Goal: Find specific page/section: Find specific page/section

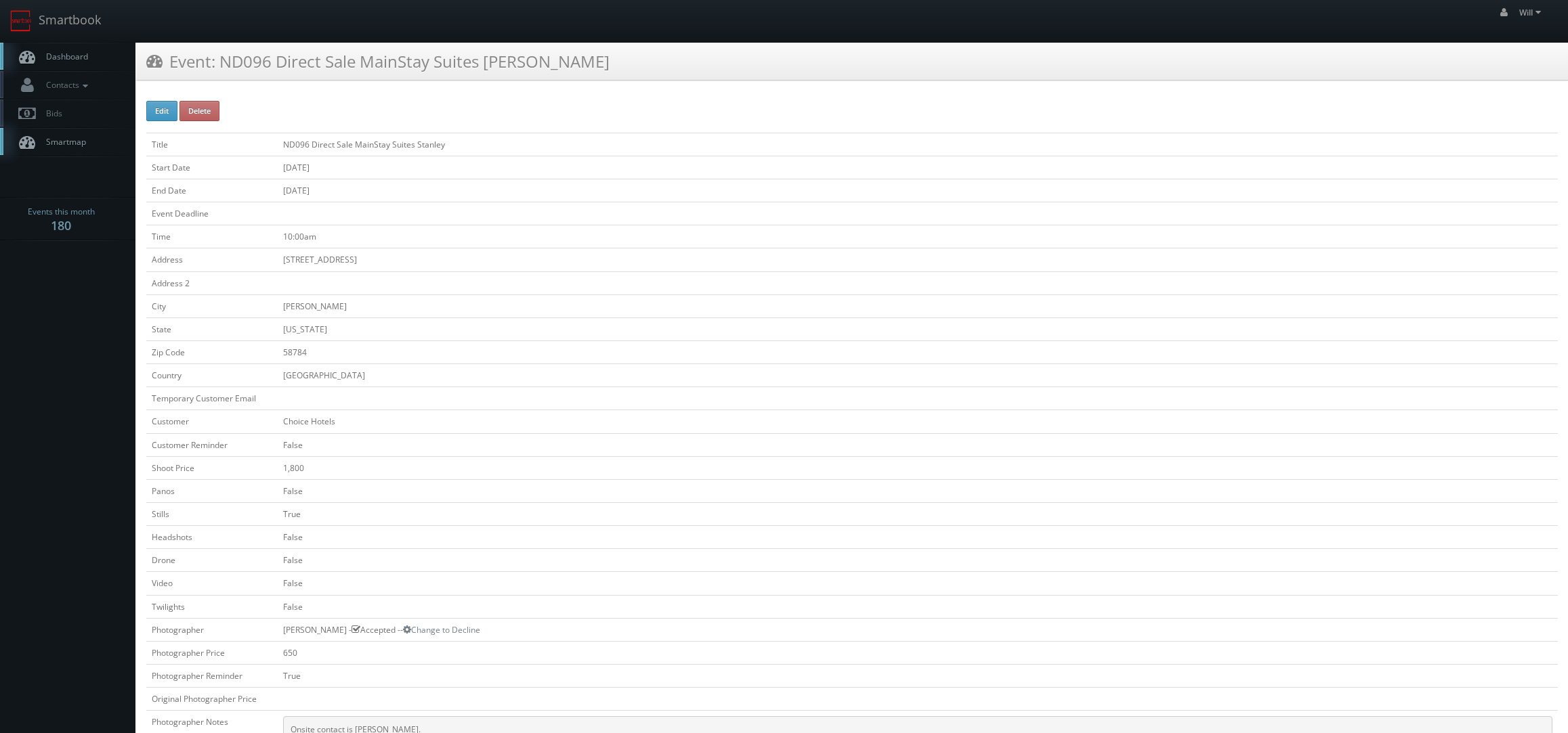
scroll to position [136, 0]
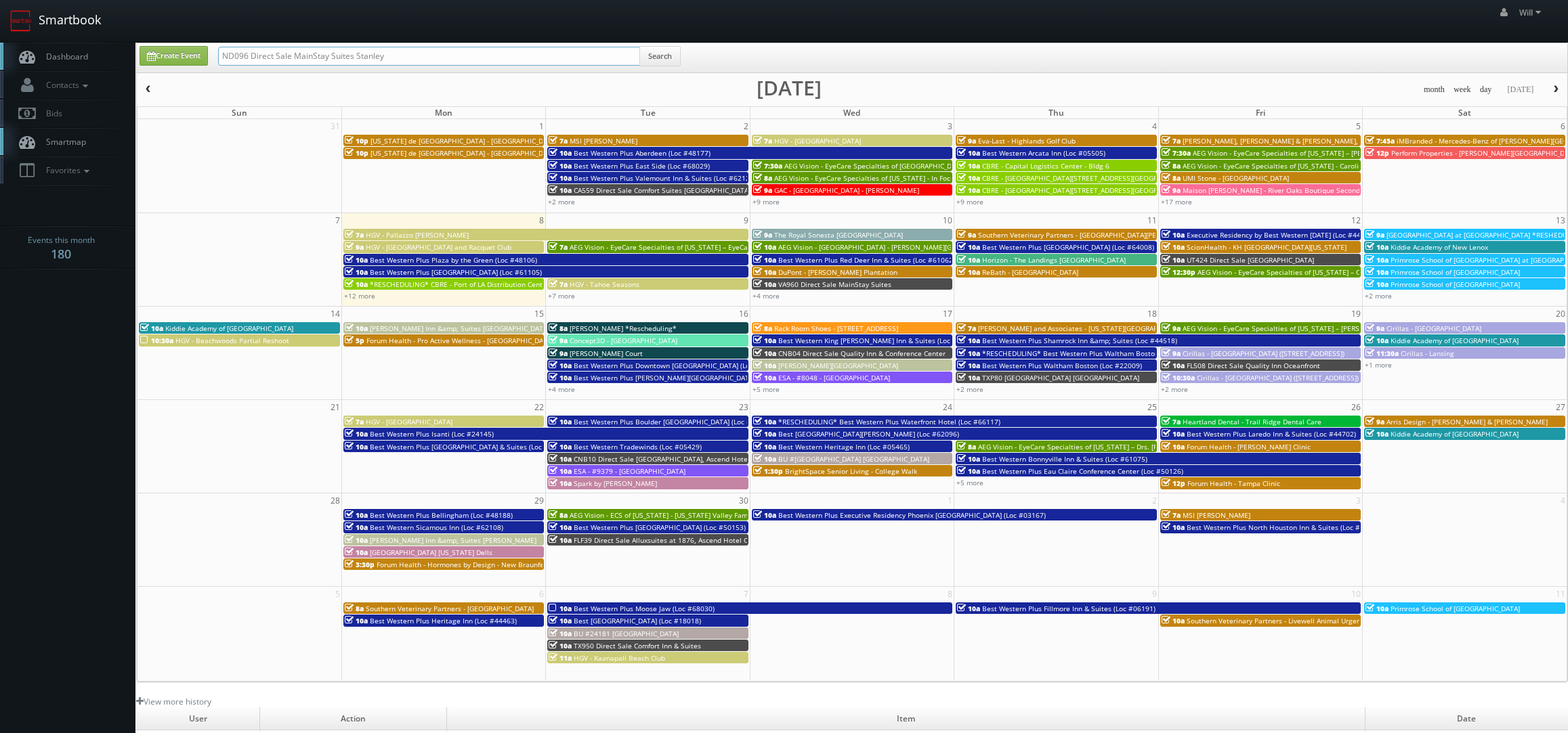
drag, startPoint x: 419, startPoint y: 54, endPoint x: 41, endPoint y: 12, distance: 380.3
click at [38, 14] on body "Smartbook Toggle Side Navigation Toggle Top Navigation Will Will Profile Logout…" at bounding box center [784, 480] width 1568 height 961
paste input "(08-11-25) Hampton Inn Washington North Carolina"
drag, startPoint x: 264, startPoint y: 54, endPoint x: 89, endPoint y: 35, distance: 176.0
click at [89, 35] on body "Smartbook Toggle Side Navigation Toggle Top Navigation Will Will Profile Logout…" at bounding box center [784, 480] width 1568 height 961
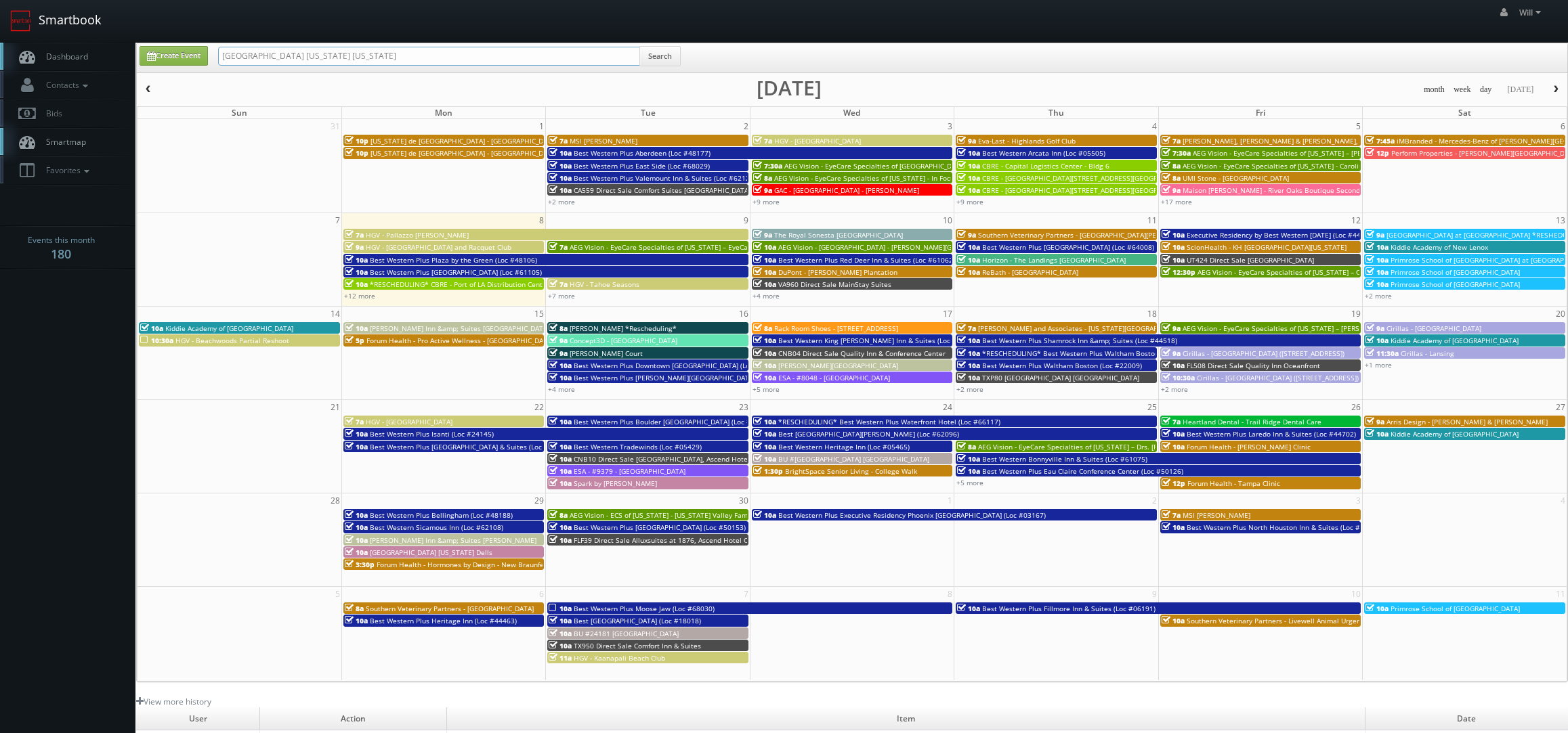
type input "[GEOGRAPHIC_DATA] [US_STATE] [US_STATE]"
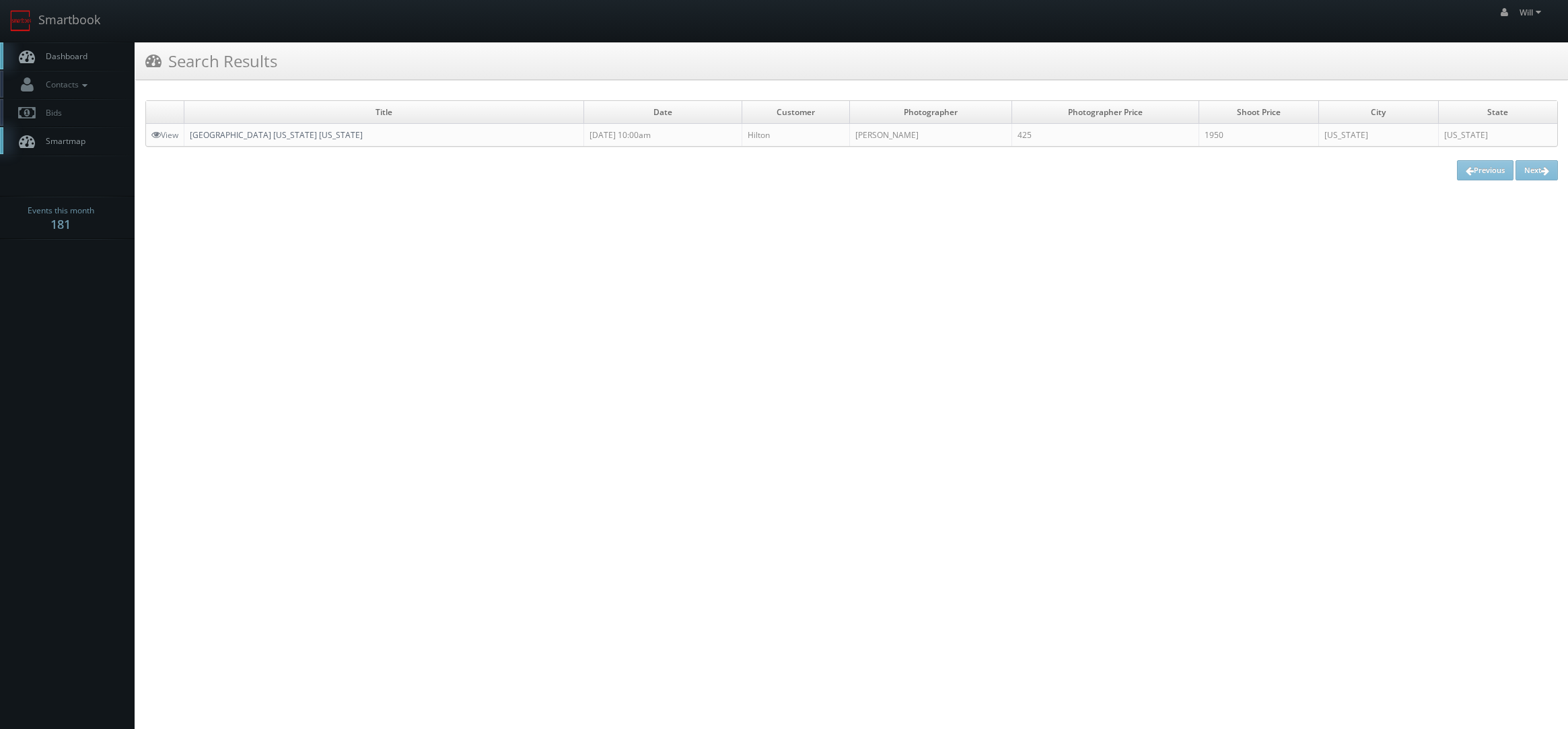
click at [270, 140] on link "[GEOGRAPHIC_DATA] [US_STATE] [US_STATE]" at bounding box center [276, 135] width 173 height 11
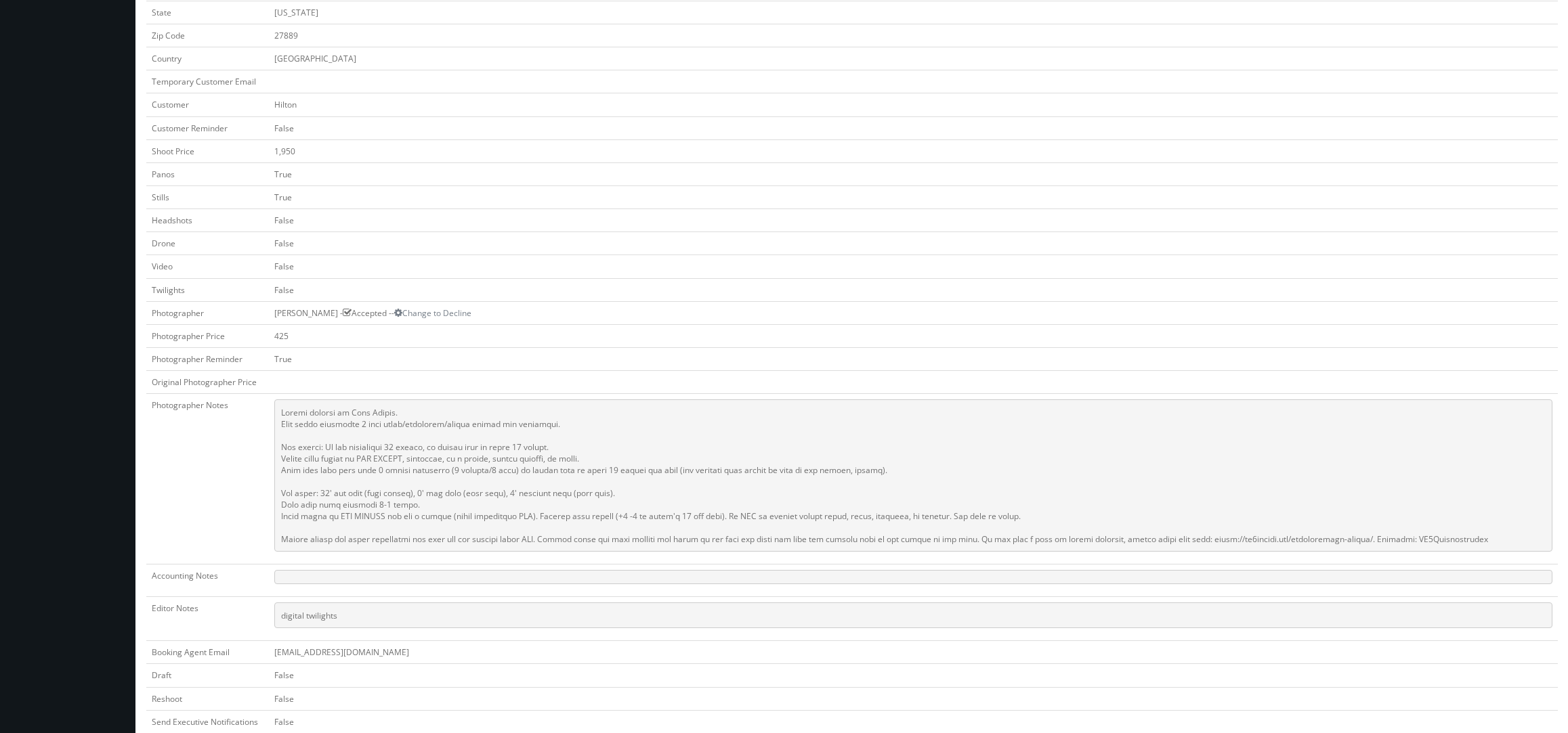
scroll to position [338, 0]
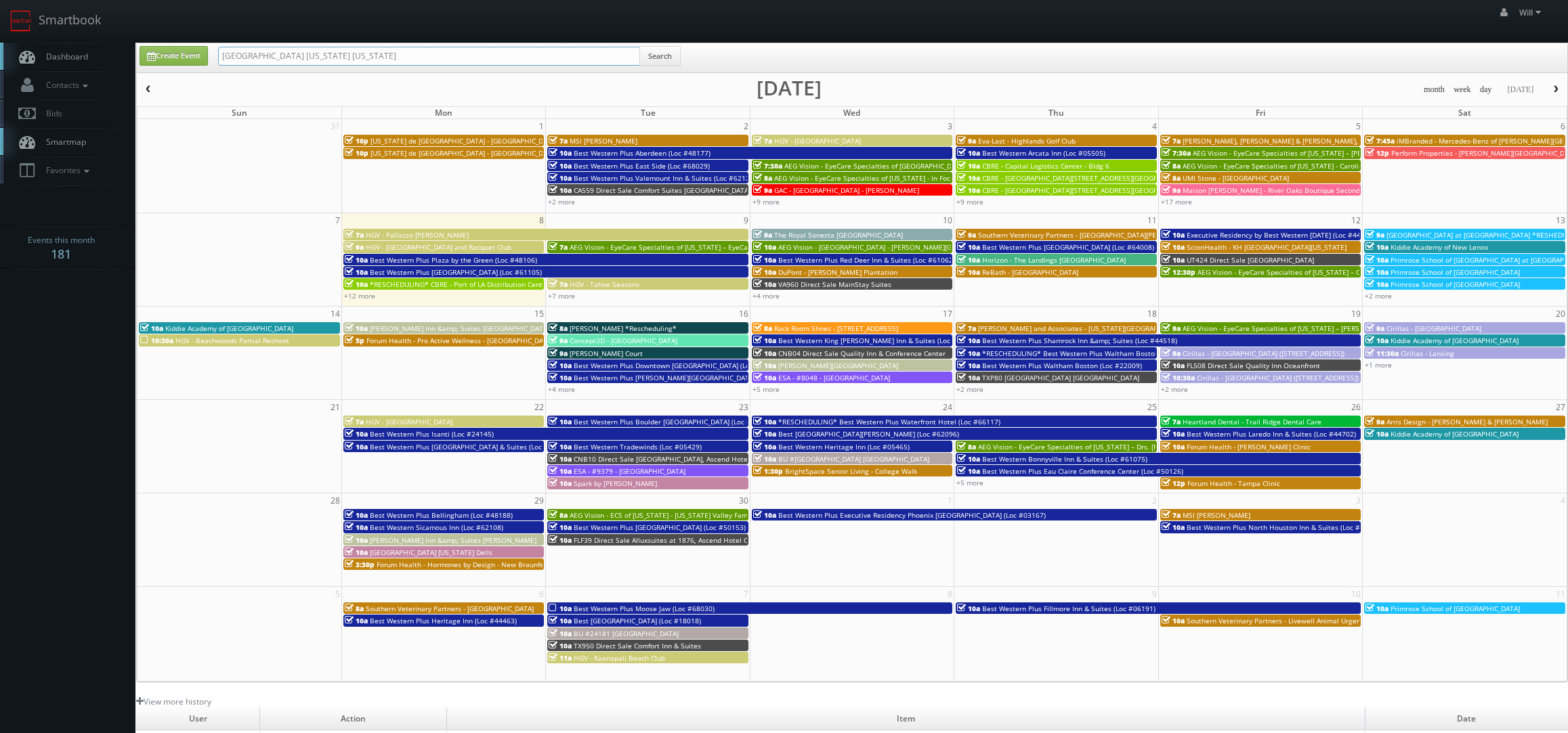
drag, startPoint x: 398, startPoint y: 58, endPoint x: -6, endPoint y: -27, distance: 412.8
click at [0, 0] on html "Smartbook Toggle Side Navigation Toggle Top Navigation Will Will Profile Logout…" at bounding box center [784, 480] width 1568 height 961
type input "ND096"
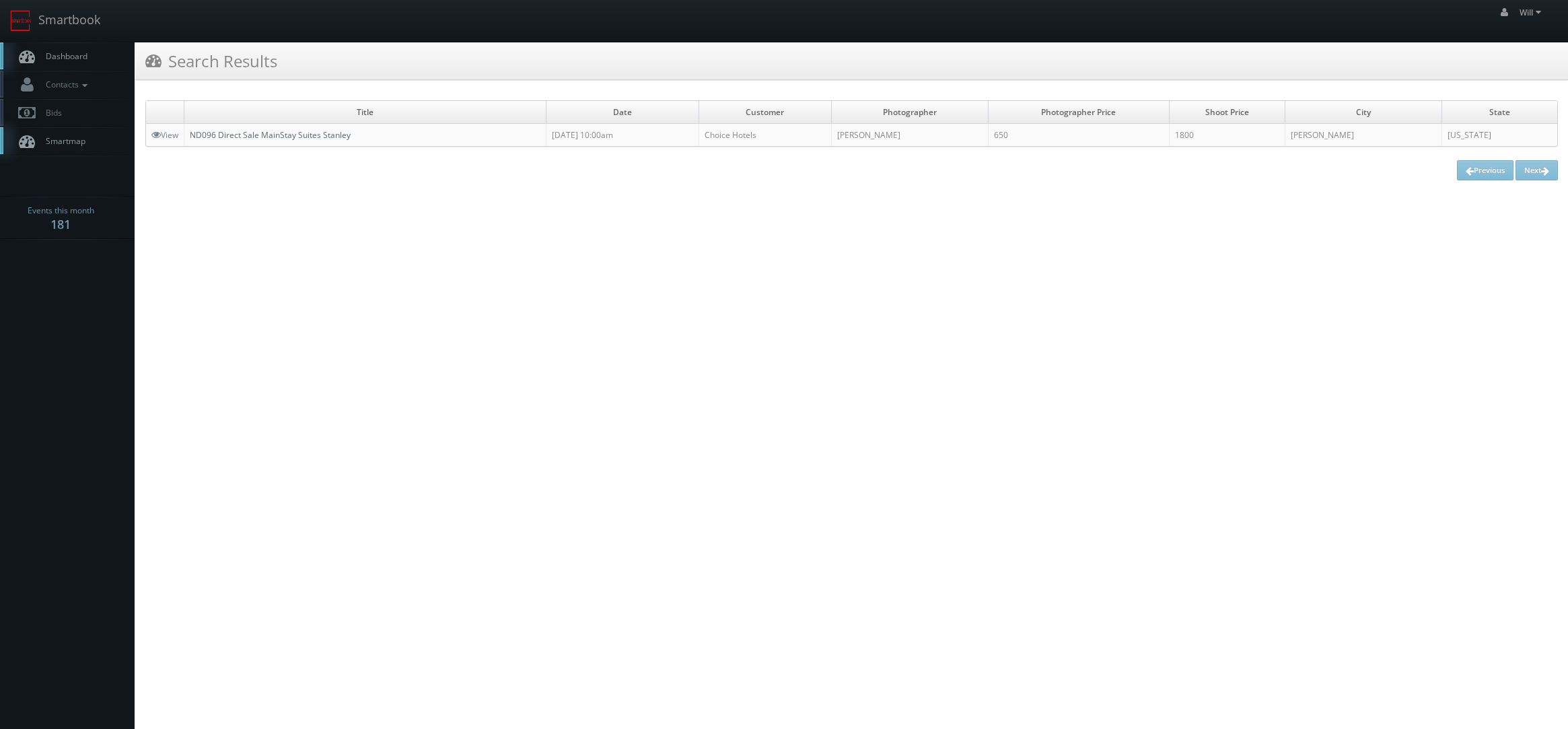
click at [346, 137] on link "ND096 Direct Sale MainStay Suites Stanley" at bounding box center [270, 135] width 161 height 11
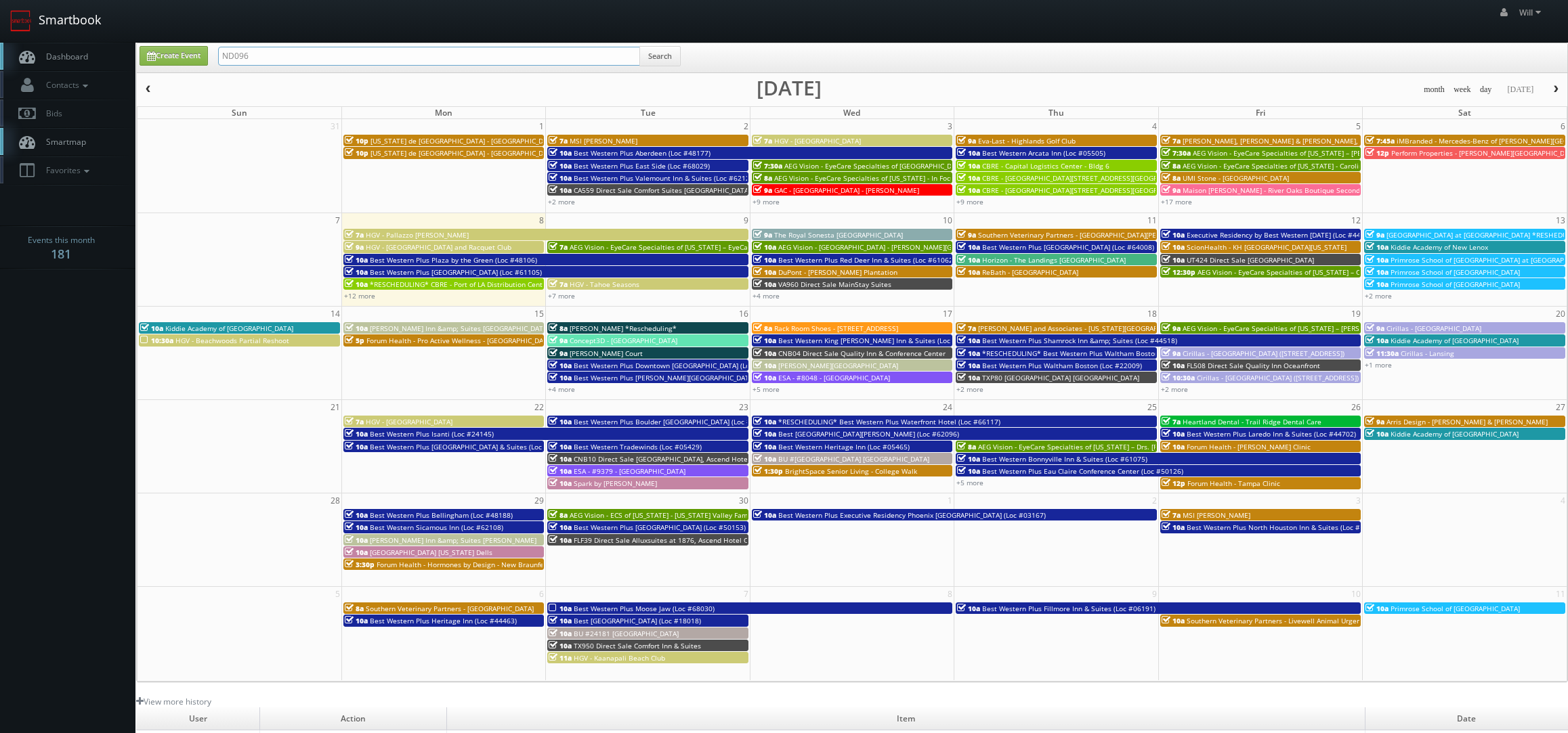
drag, startPoint x: 327, startPoint y: 53, endPoint x: 89, endPoint y: 33, distance: 238.8
click at [89, 33] on body "Smartbook Toggle Side Navigation Toggle Top Navigation Will Will Profile Logout…" at bounding box center [784, 480] width 1568 height 961
paste input "(08-11-25) Hampton Inn Washington North Carolina"
drag, startPoint x: 267, startPoint y: 59, endPoint x: 105, endPoint y: 13, distance: 168.4
click at [105, 13] on body "Smartbook Toggle Side Navigation Toggle Top Navigation Will Will Profile Logout…" at bounding box center [784, 480] width 1568 height 961
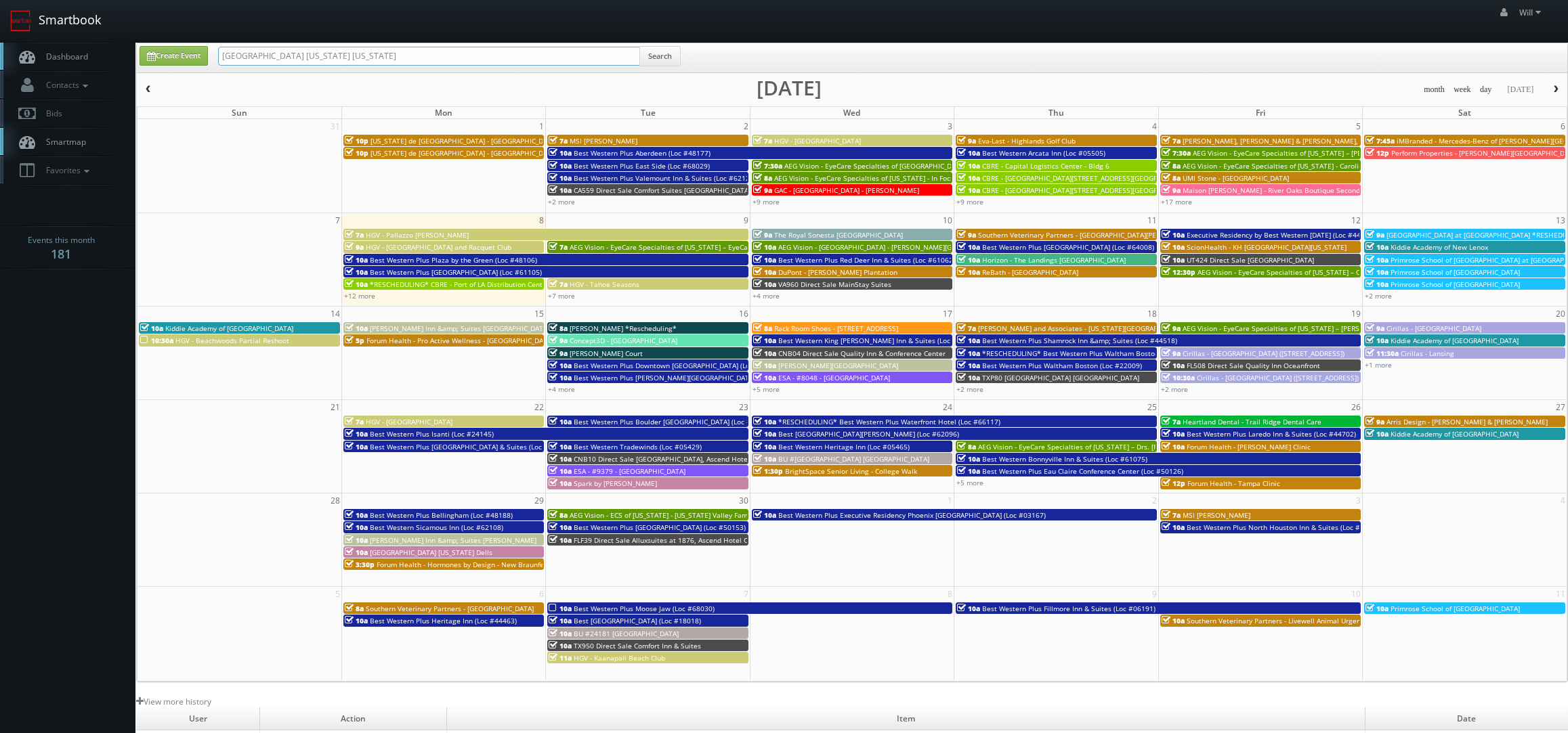
type input "[GEOGRAPHIC_DATA] [US_STATE] [US_STATE]"
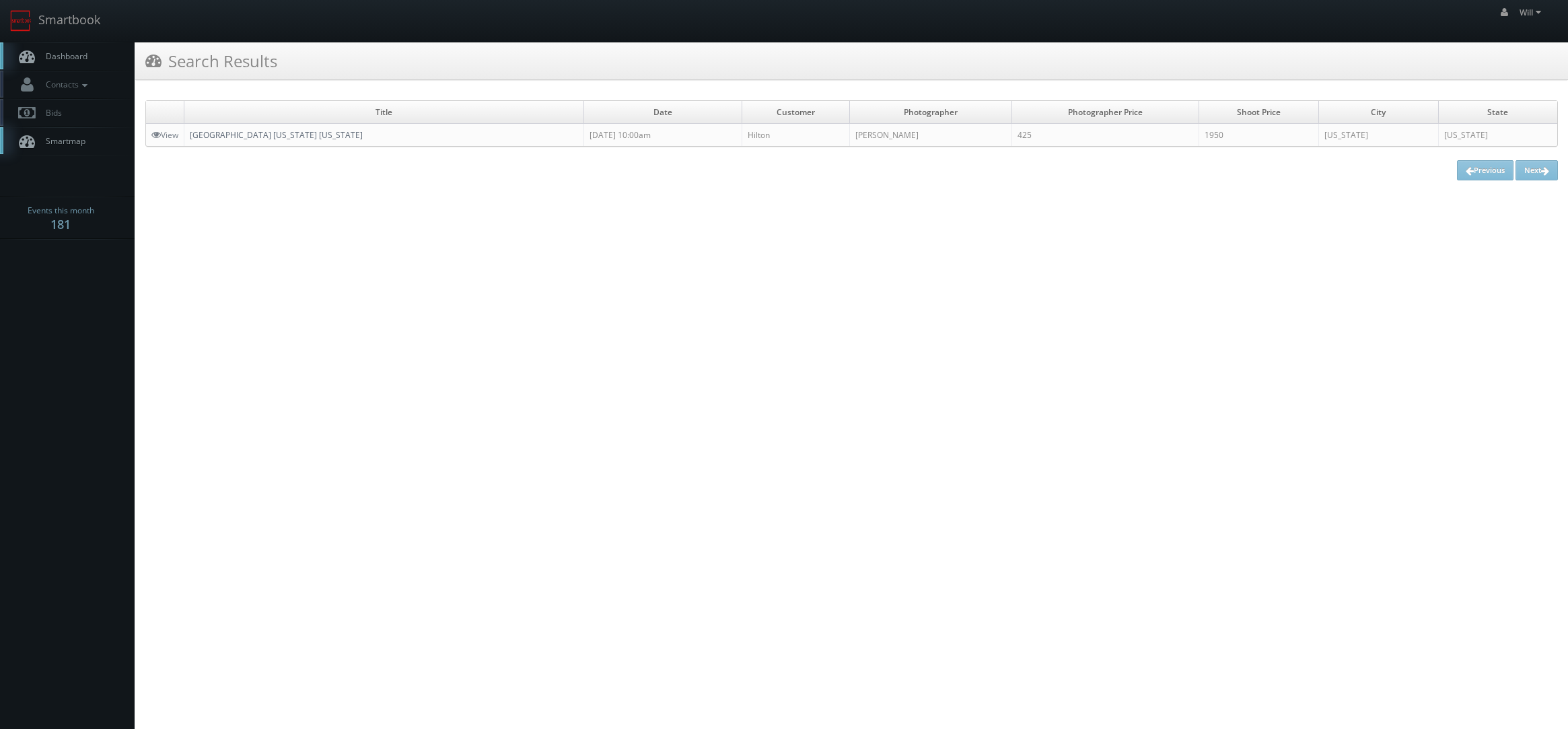
click at [290, 132] on link "[GEOGRAPHIC_DATA] [US_STATE] [US_STATE]" at bounding box center [276, 135] width 173 height 11
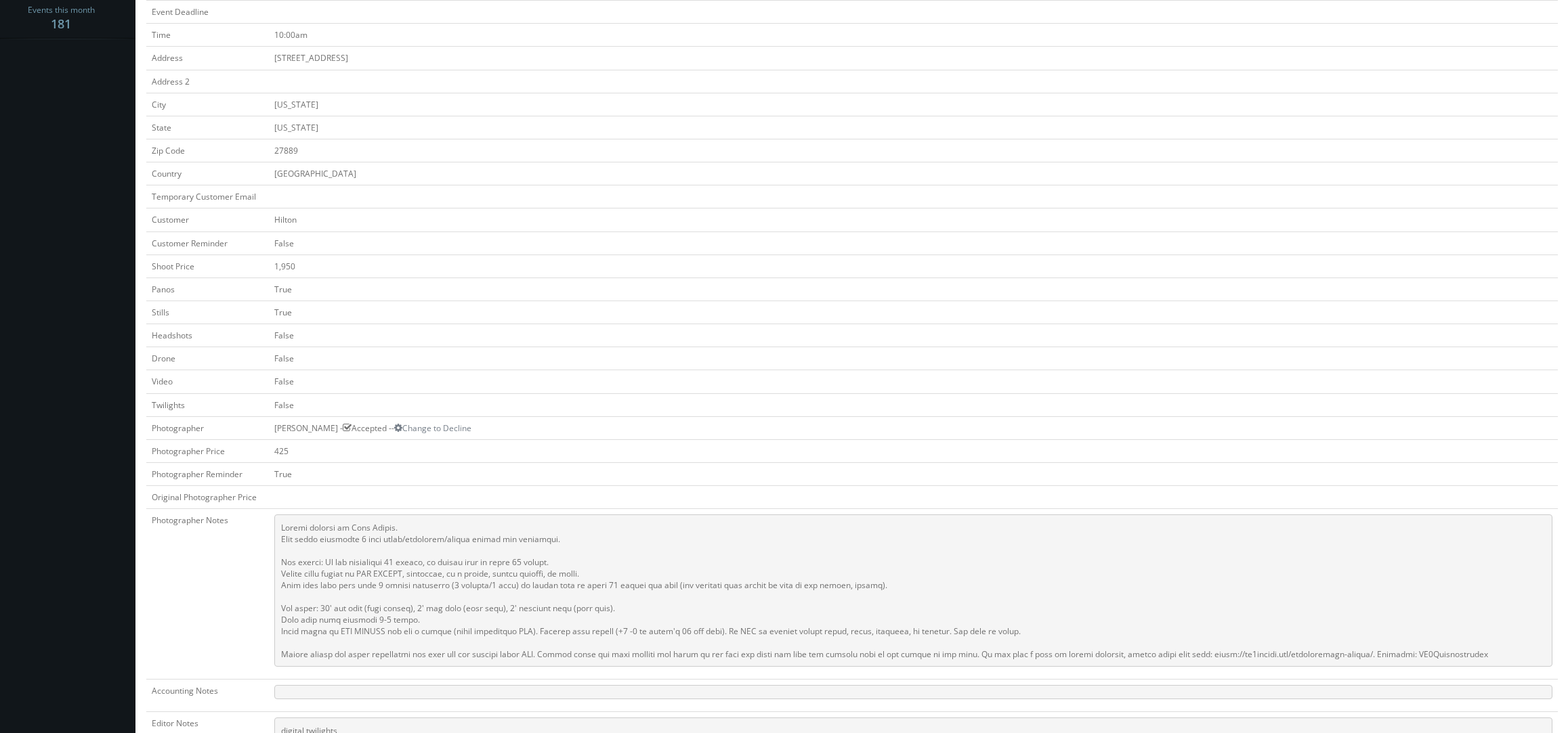
scroll to position [203, 0]
